Goal: Check status: Check status

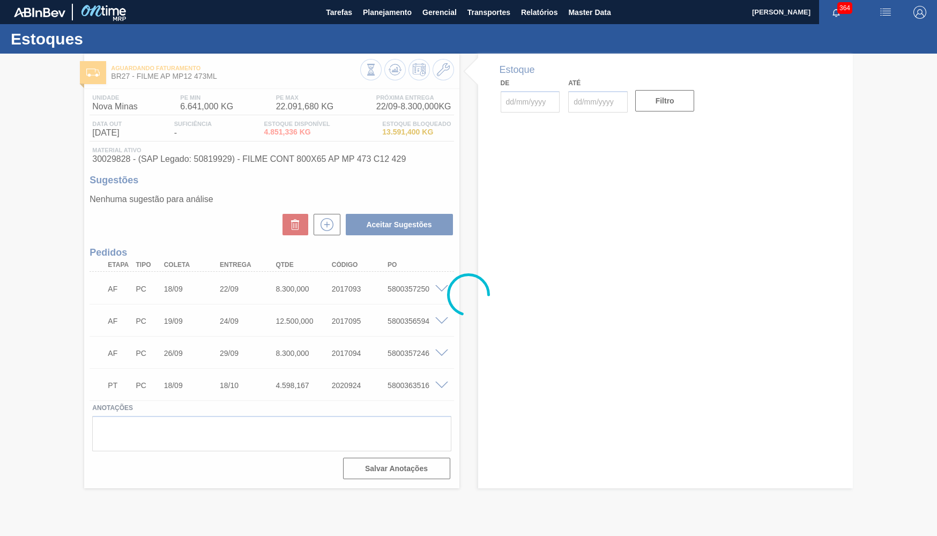
type input "[DATE]"
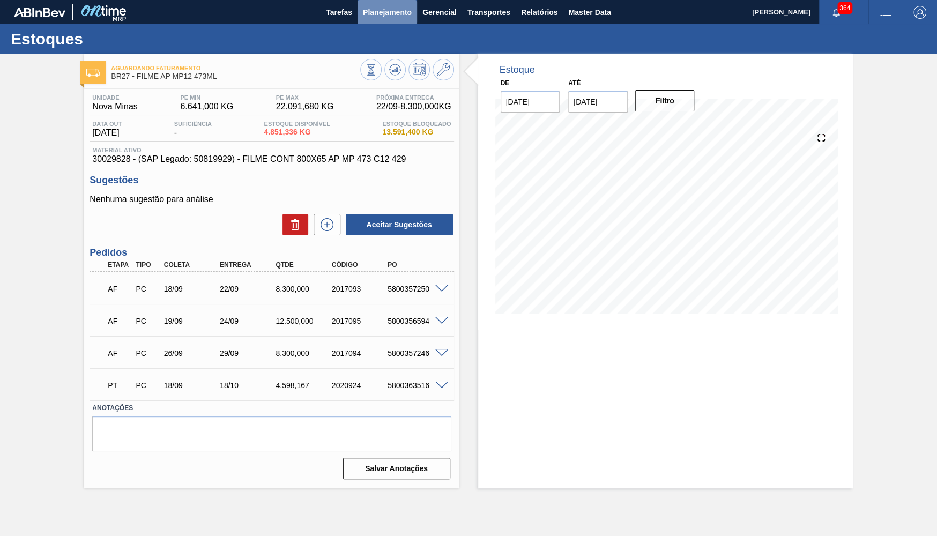
click at [366, 18] on span "Planejamento" at bounding box center [387, 12] width 49 height 13
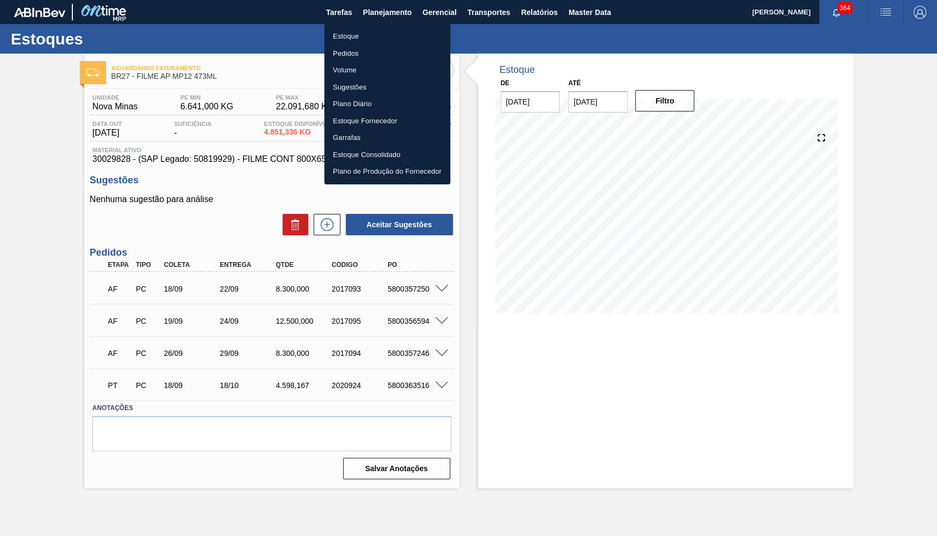
click at [352, 31] on li "Estoque" at bounding box center [387, 36] width 126 height 17
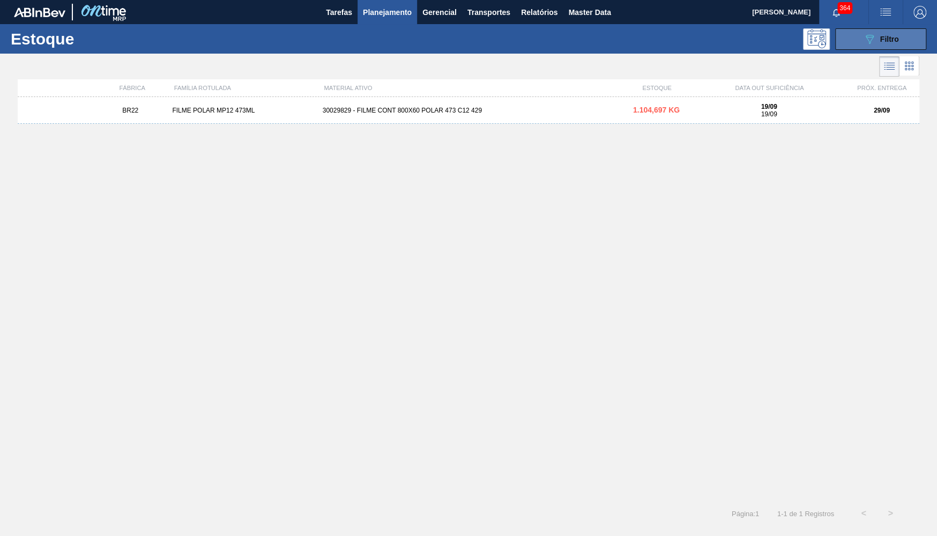
click at [869, 44] on icon "089F7B8B-B2A5-4AFE-B5C0-19BA573D28AC" at bounding box center [869, 39] width 13 height 13
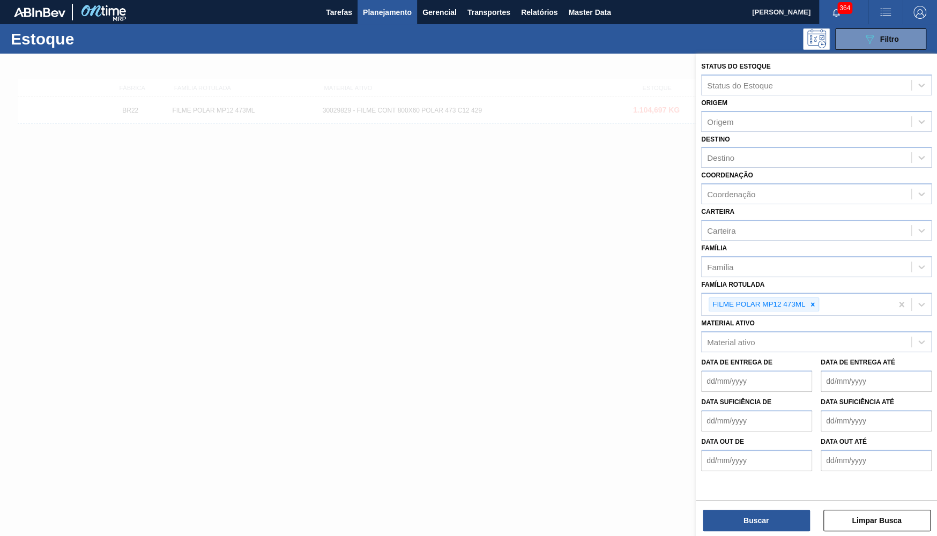
click at [388, 14] on span "Planejamento" at bounding box center [387, 12] width 49 height 13
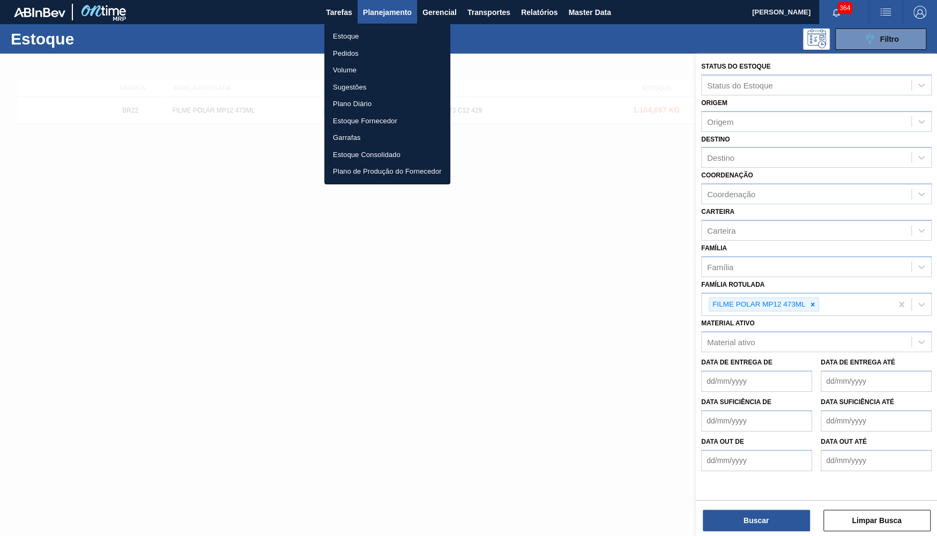
click at [351, 60] on li "Pedidos" at bounding box center [387, 53] width 126 height 17
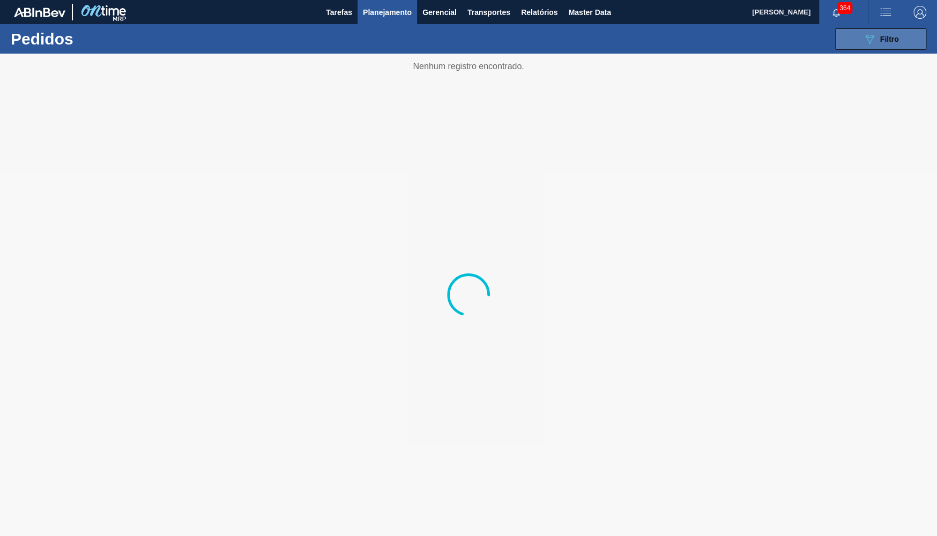
click at [874, 47] on button "089F7B8B-B2A5-4AFE-B5C0-19BA573D28AC Filtro" at bounding box center [881, 38] width 91 height 21
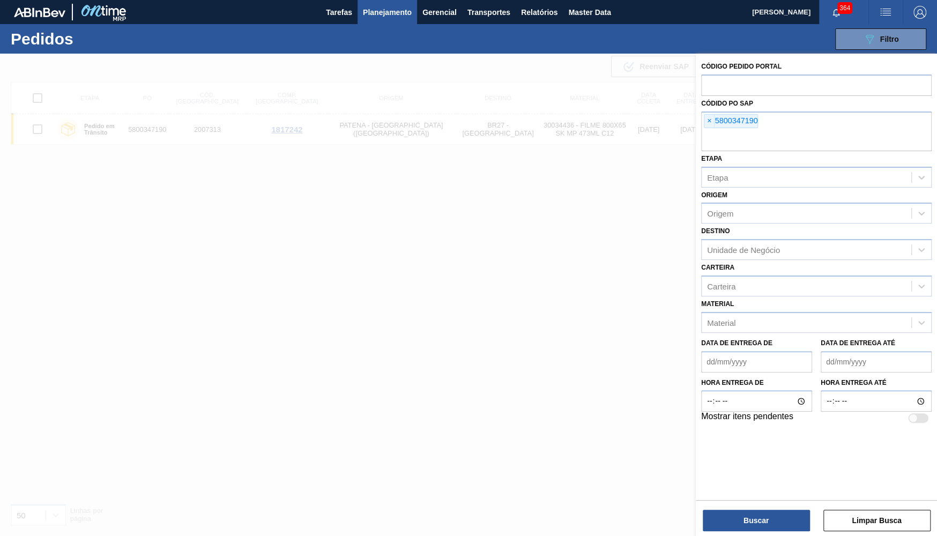
drag, startPoint x: 707, startPoint y: 122, endPoint x: 712, endPoint y: 100, distance: 23.0
click at [709, 122] on span "×" at bounding box center [710, 121] width 10 height 13
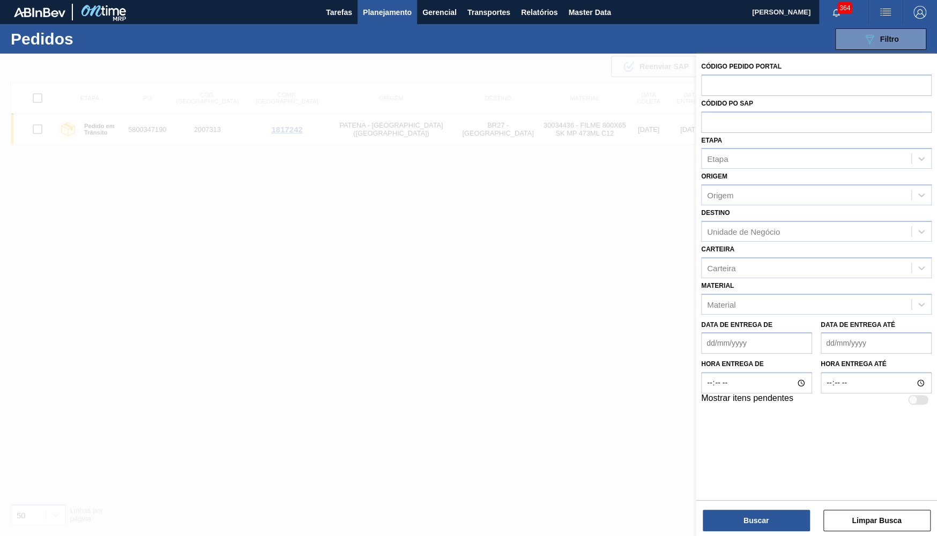
click at [731, 64] on label "Código Pedido Portal" at bounding box center [741, 67] width 80 height 8
click at [749, 75] on input "text" at bounding box center [816, 85] width 231 height 20
paste input "text"
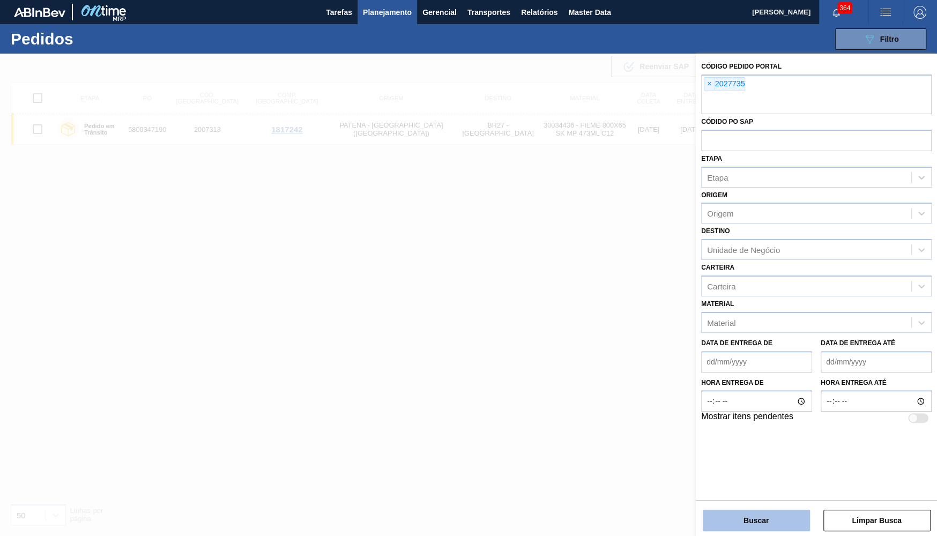
click at [722, 527] on button "Buscar" at bounding box center [756, 520] width 107 height 21
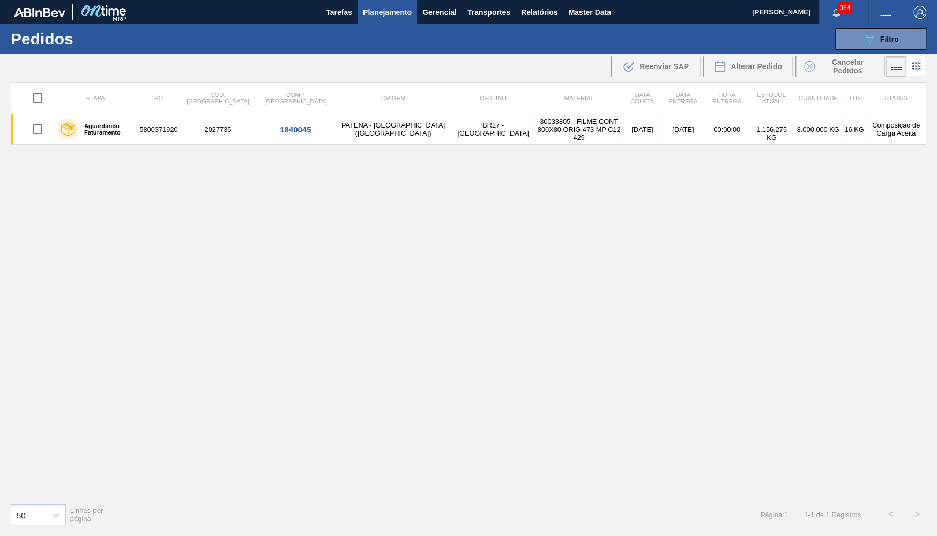
click at [90, 125] on label "Aguardando Faturamento" at bounding box center [106, 129] width 55 height 13
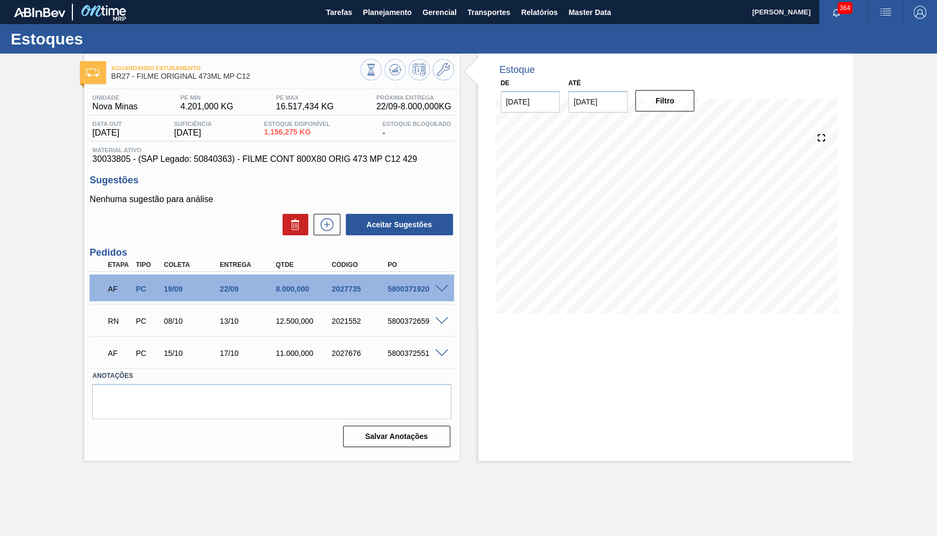
click at [439, 287] on span at bounding box center [441, 289] width 13 height 8
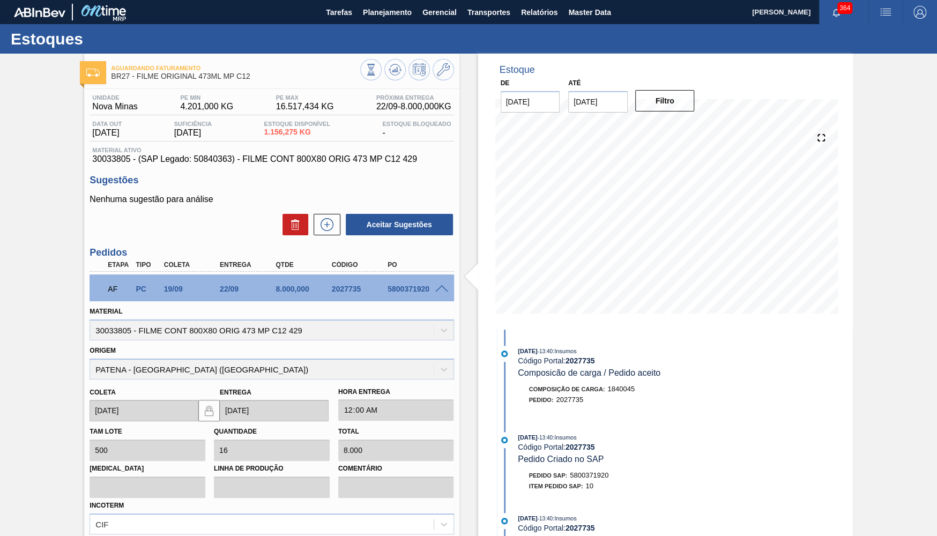
click at [328, 170] on div "Unidade Nova Minas PE MIN 4.201,000 KG PE MAX 16.517,434 KG Próxima Entrega 22/…" at bounding box center [271, 400] width 375 height 622
click at [324, 158] on span "30033805 - (SAP Legado: 50840363) - FILME CONT 800X80 ORIG 473 MP C12 429" at bounding box center [271, 159] width 359 height 10
click at [363, 290] on div "2027735" at bounding box center [360, 289] width 62 height 9
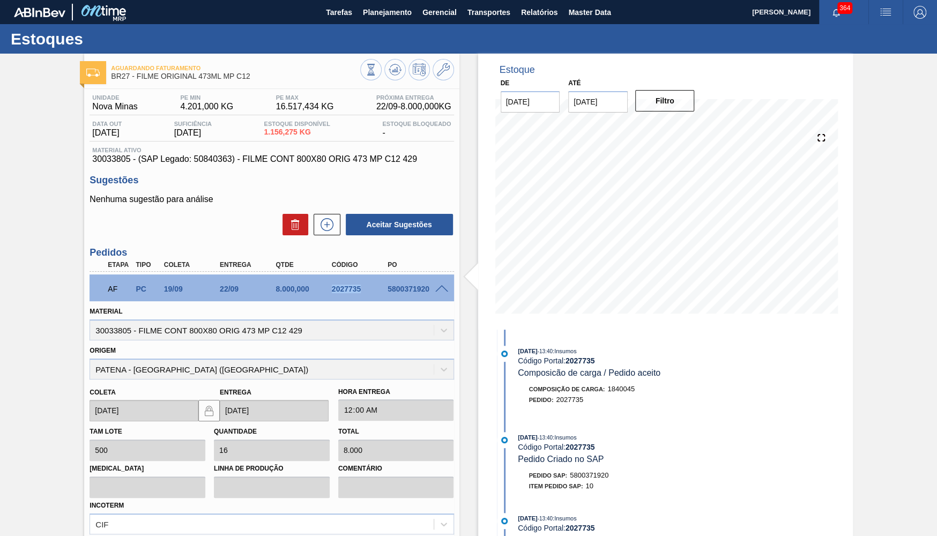
click at [363, 290] on div "2027735" at bounding box center [360, 289] width 62 height 9
click at [446, 286] on span at bounding box center [441, 289] width 13 height 8
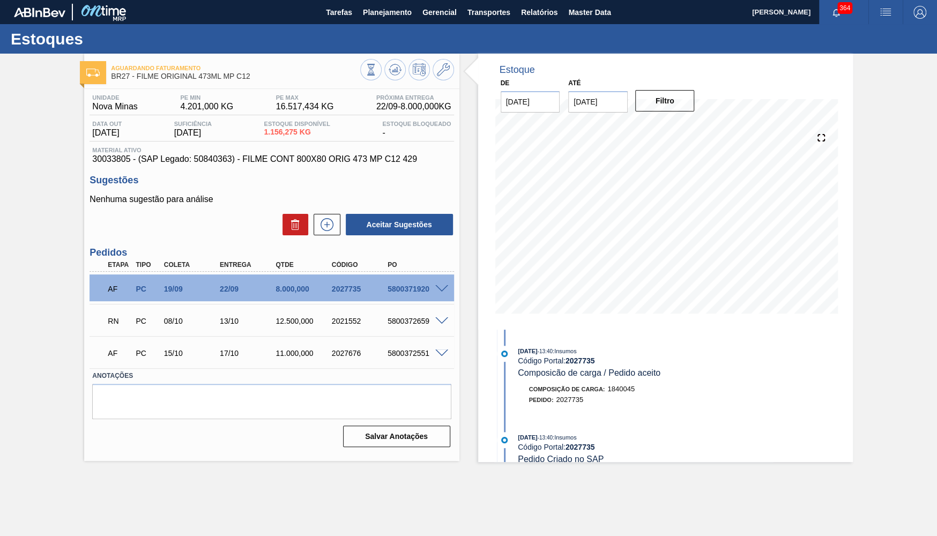
click at [325, 152] on span "Material ativo" at bounding box center [271, 150] width 359 height 6
click at [326, 164] on span "30033805 - (SAP Legado: 50840363) - FILME CONT 800X80 ORIG 473 MP C12 429" at bounding box center [271, 159] width 359 height 10
click at [617, 96] on input "[DATE]" at bounding box center [598, 101] width 60 height 21
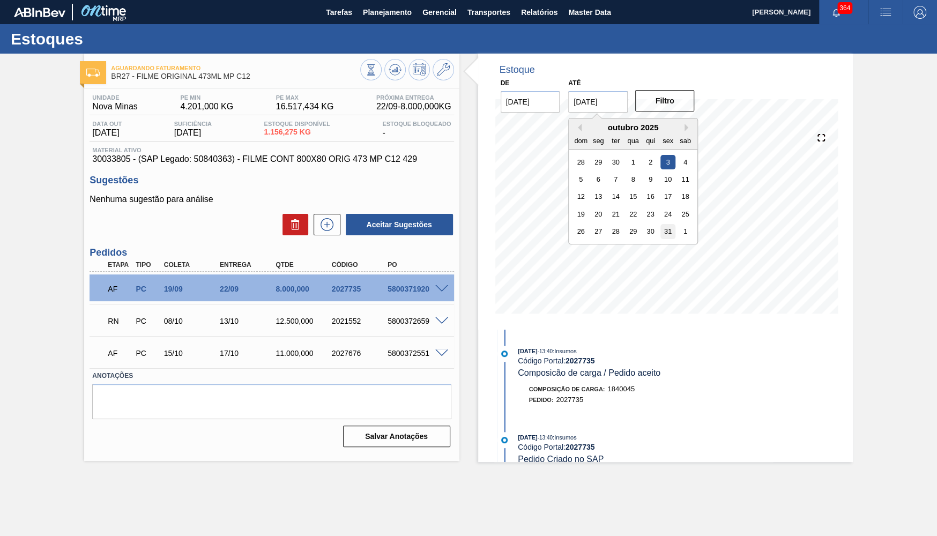
click at [661, 229] on div "31" at bounding box center [668, 231] width 14 height 14
type input "[DATE]"
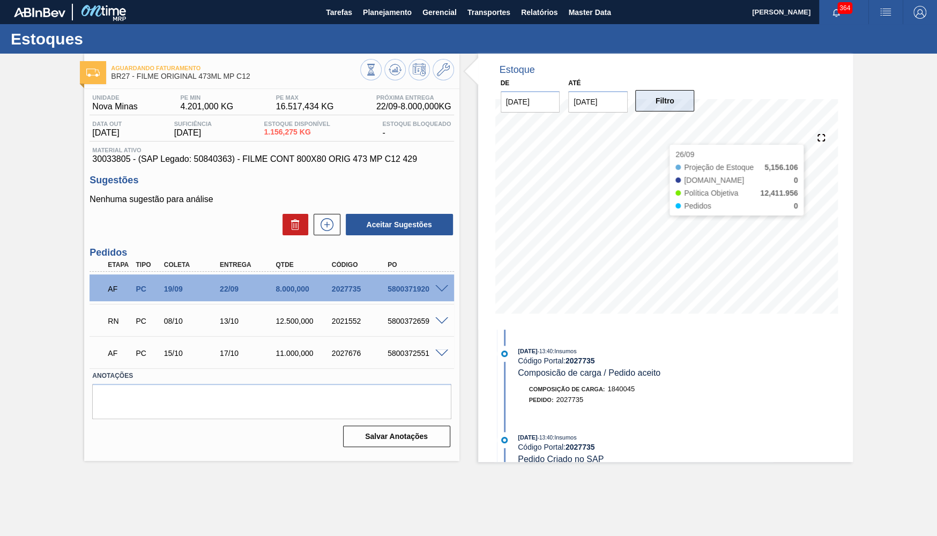
click at [659, 93] on button "Filtro" at bounding box center [665, 100] width 60 height 21
click at [415, 291] on div "5800371920" at bounding box center [416, 289] width 62 height 9
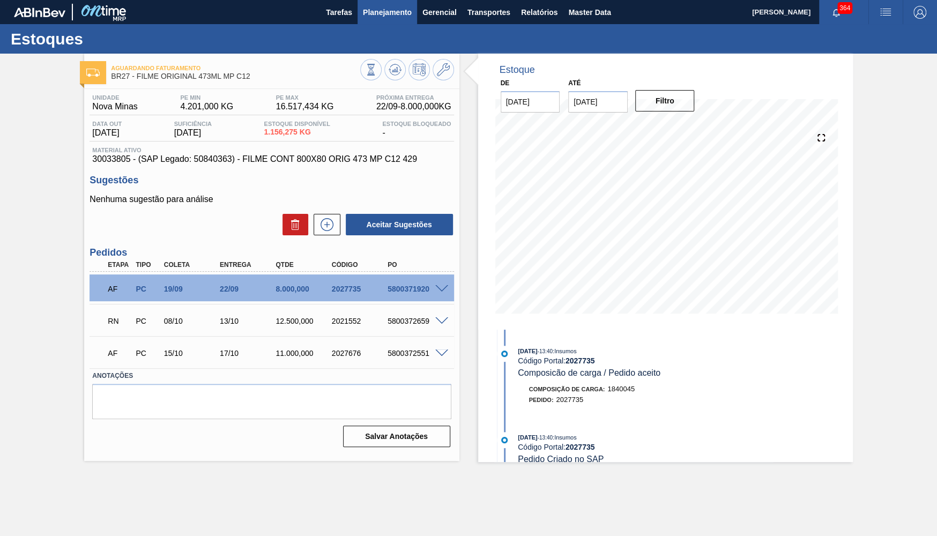
click at [391, 23] on button "Planejamento" at bounding box center [388, 12] width 60 height 24
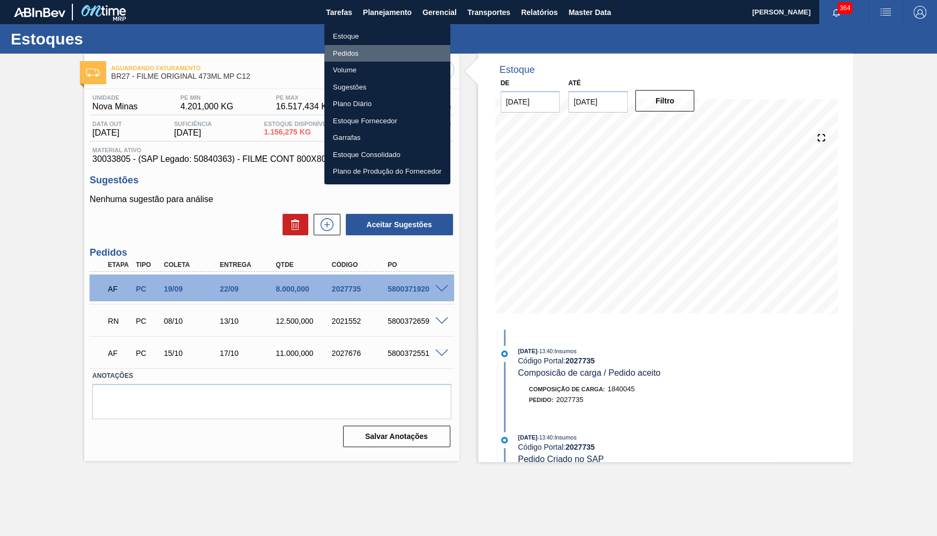
click at [350, 54] on li "Pedidos" at bounding box center [387, 53] width 126 height 17
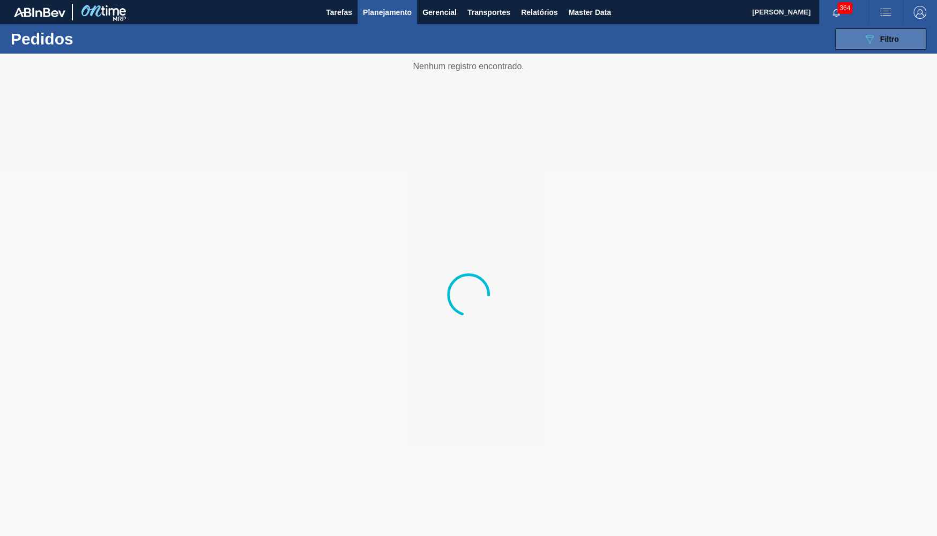
click at [895, 36] on span "Filtro" at bounding box center [890, 39] width 19 height 9
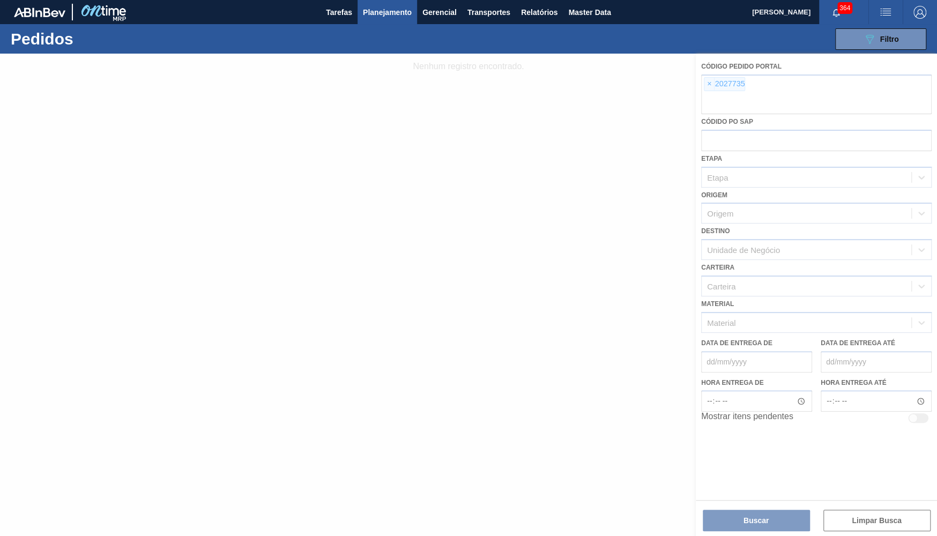
click at [706, 84] on div at bounding box center [468, 295] width 937 height 483
click at [707, 83] on div at bounding box center [468, 295] width 937 height 483
click at [709, 83] on div at bounding box center [468, 295] width 937 height 483
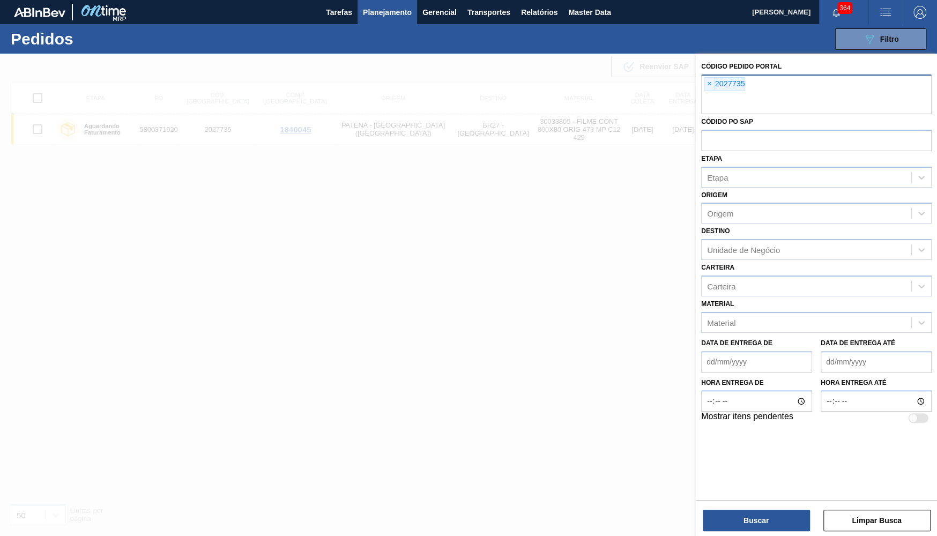
drag, startPoint x: 720, startPoint y: 78, endPoint x: 708, endPoint y: 73, distance: 12.1
click at [720, 77] on div "× 2027735" at bounding box center [724, 84] width 41 height 14
click at [708, 75] on div "× 2027735" at bounding box center [816, 95] width 231 height 40
click at [713, 79] on span "×" at bounding box center [710, 84] width 10 height 13
paste input "2032594"
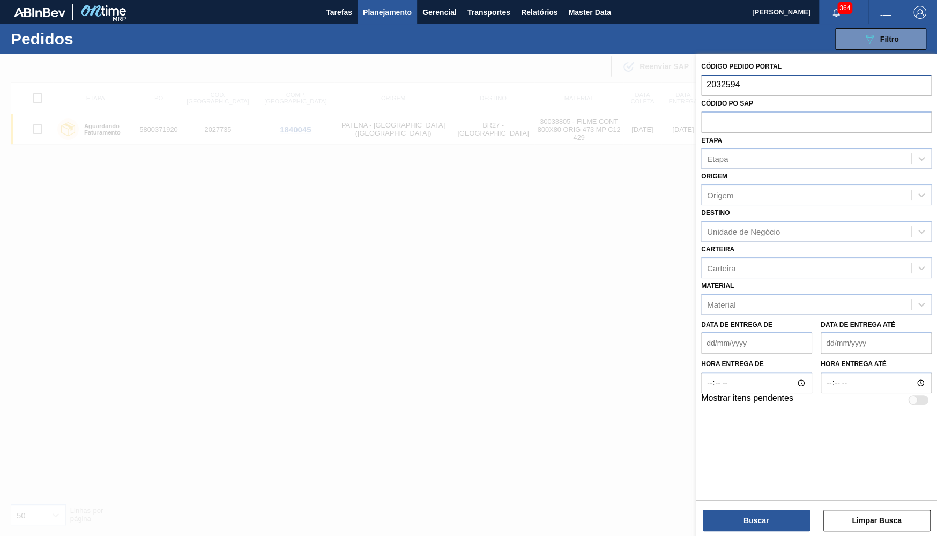
type input "2032594"
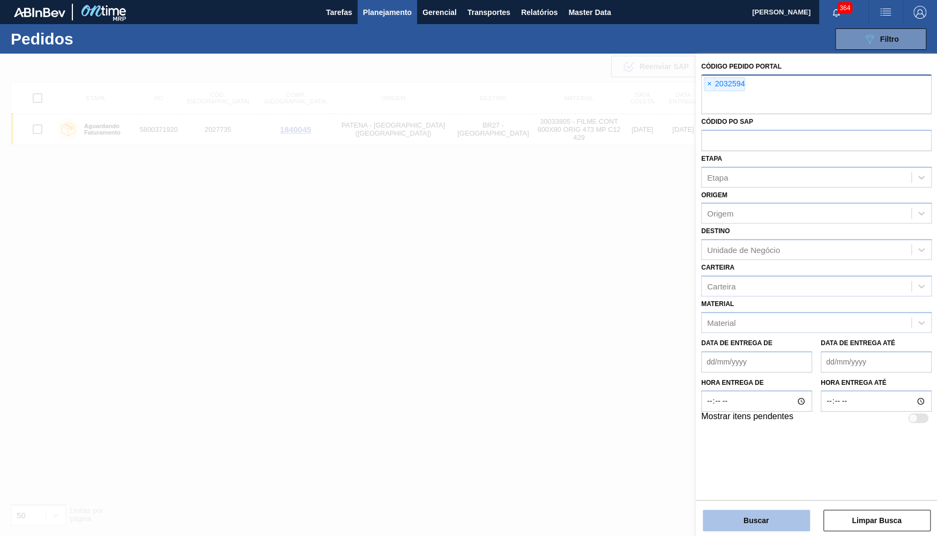
click at [750, 529] on button "Buscar" at bounding box center [756, 520] width 107 height 21
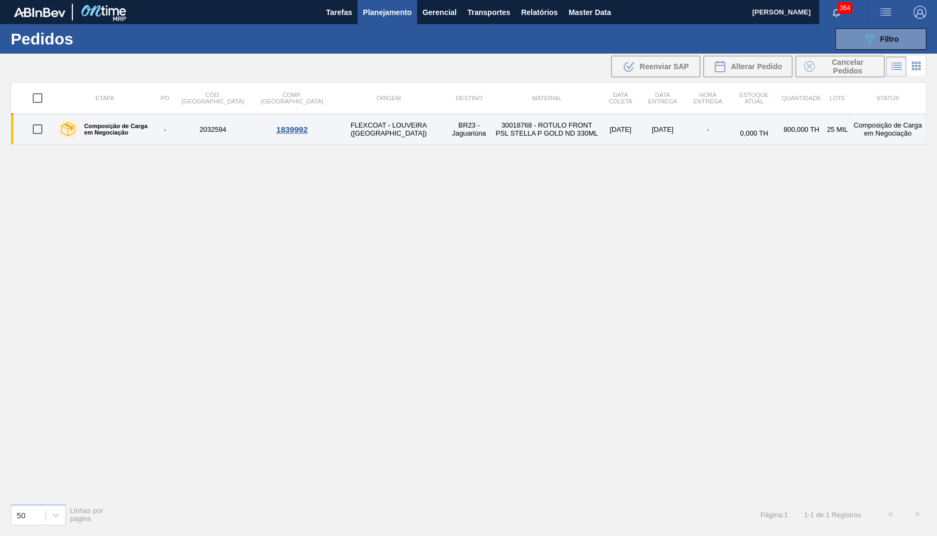
click at [84, 131] on label "Composição de Carga em Negociação" at bounding box center [115, 129] width 73 height 13
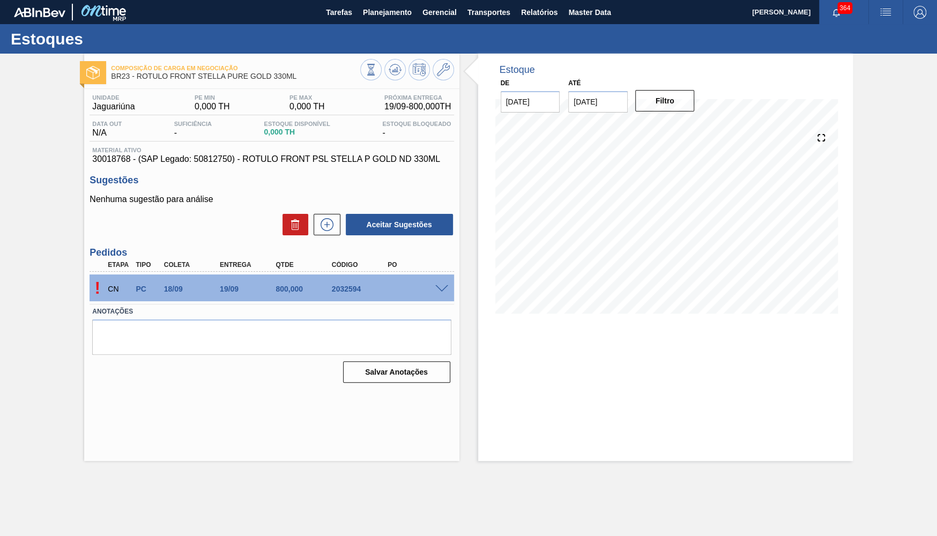
click at [447, 287] on span at bounding box center [441, 289] width 13 height 8
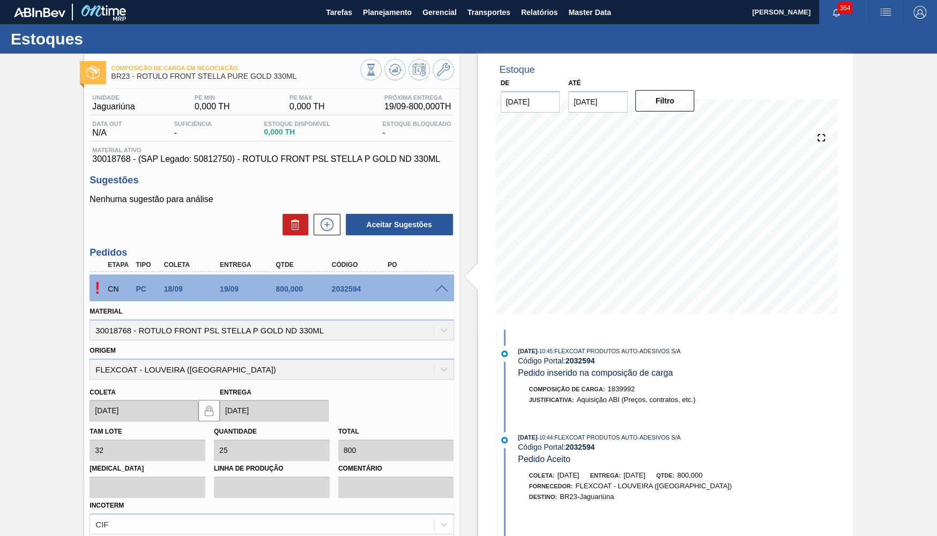
scroll to position [109, 0]
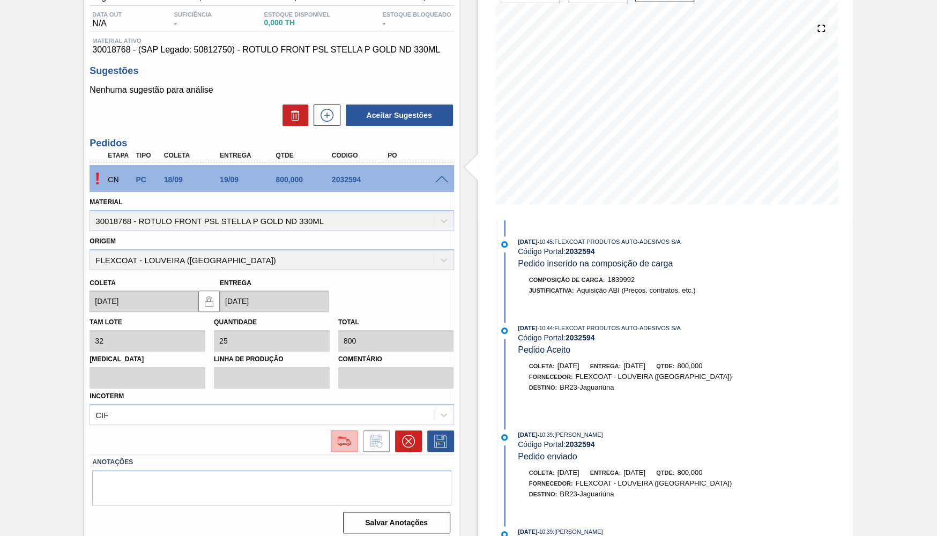
click at [338, 435] on img at bounding box center [344, 441] width 17 height 13
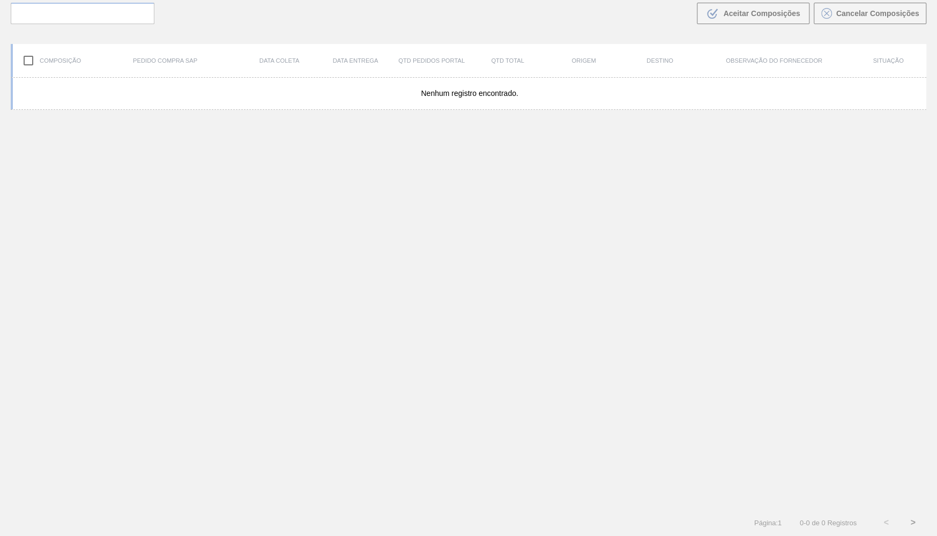
scroll to position [75, 0]
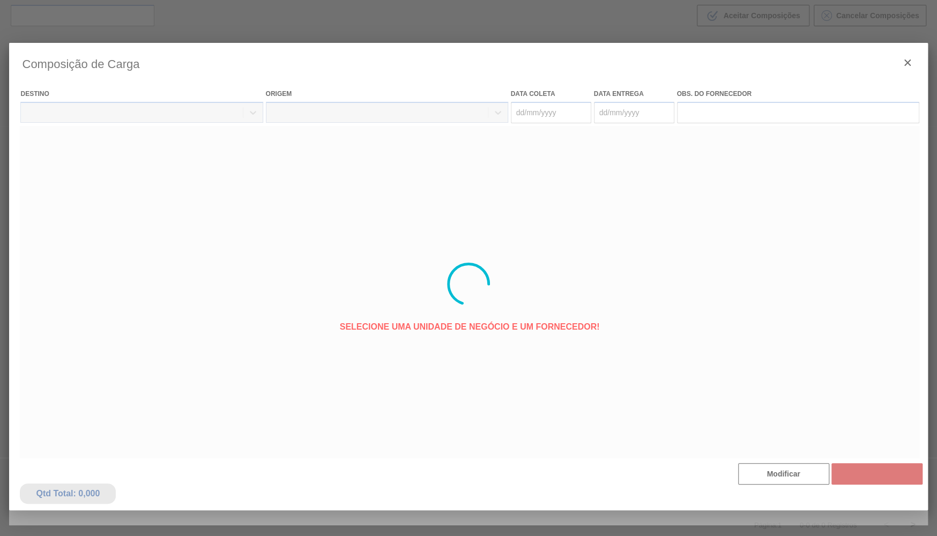
type coleta "[DATE]"
type entrega "[DATE]"
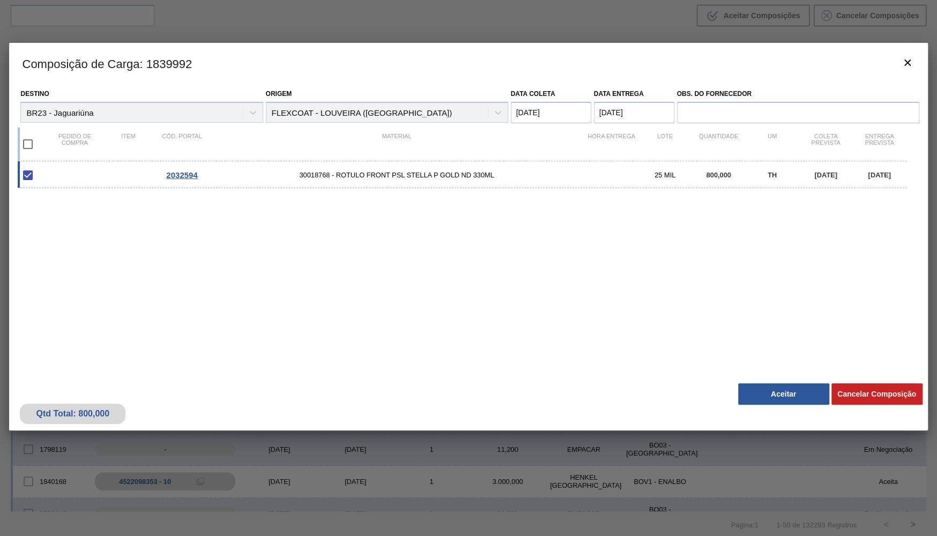
click at [729, 403] on div "Qtd Total: 800,000 Cancelar Composição Aceitar" at bounding box center [468, 404] width 919 height 53
click at [775, 385] on button "Aceitar" at bounding box center [783, 393] width 91 height 21
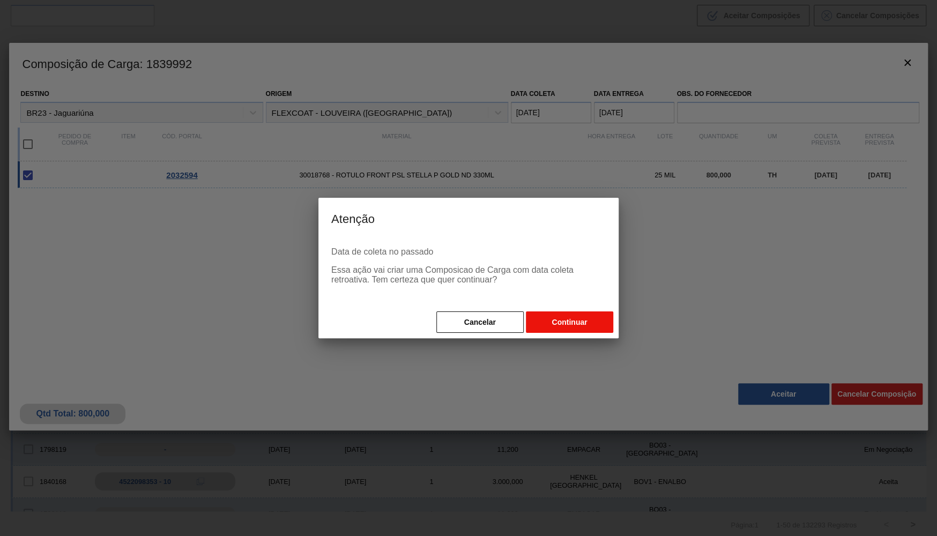
click at [537, 326] on button "Continuar" at bounding box center [569, 322] width 87 height 21
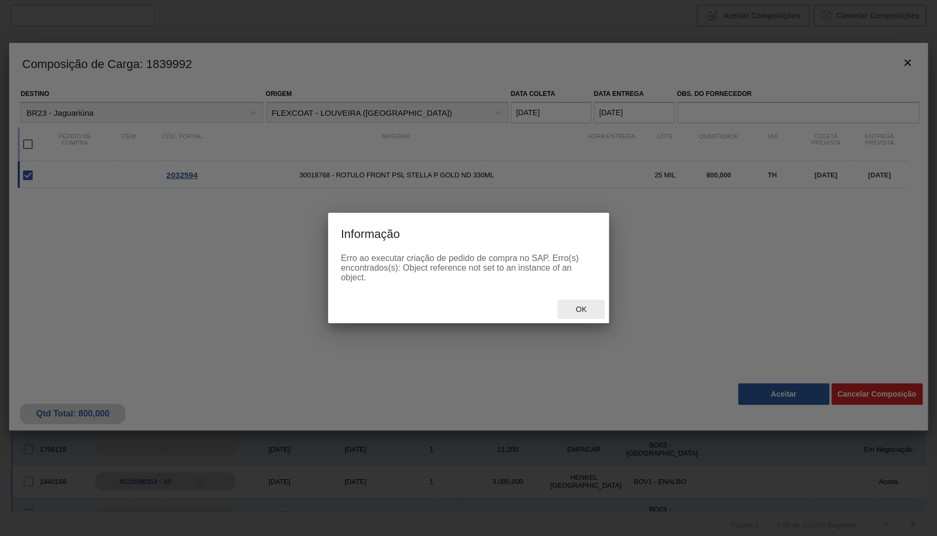
click at [590, 313] on span "Ok" at bounding box center [581, 309] width 28 height 9
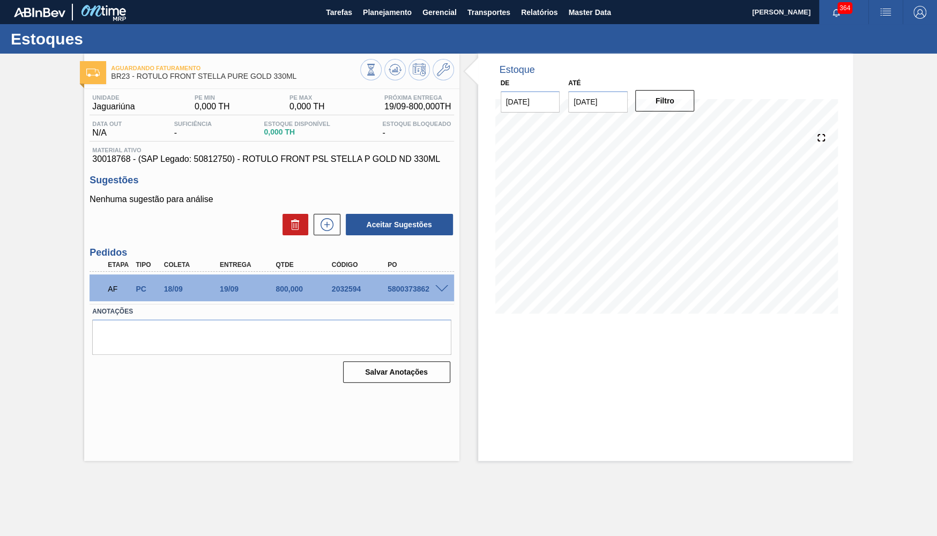
click at [449, 287] on div at bounding box center [443, 288] width 21 height 8
click at [443, 288] on span at bounding box center [441, 289] width 13 height 8
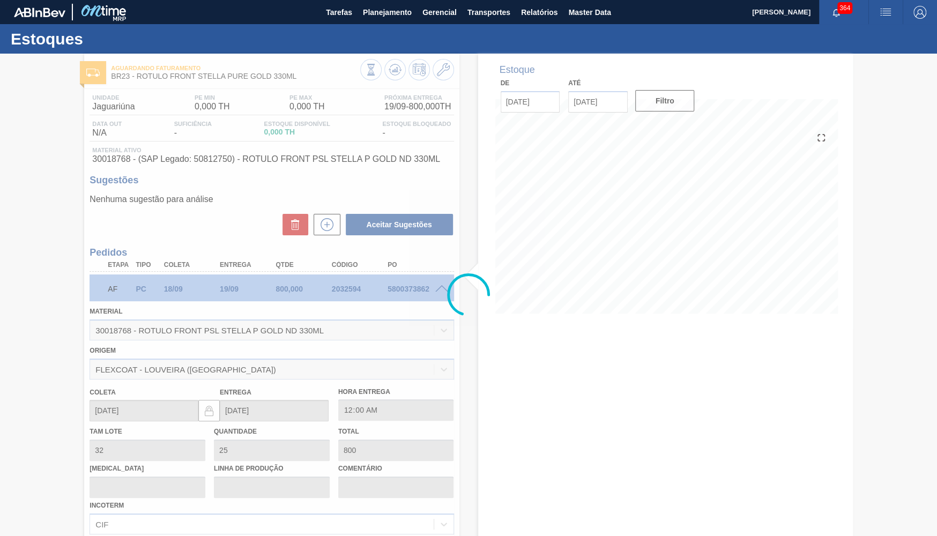
click at [238, 303] on div at bounding box center [468, 295] width 937 height 483
